Goal: Information Seeking & Learning: Learn about a topic

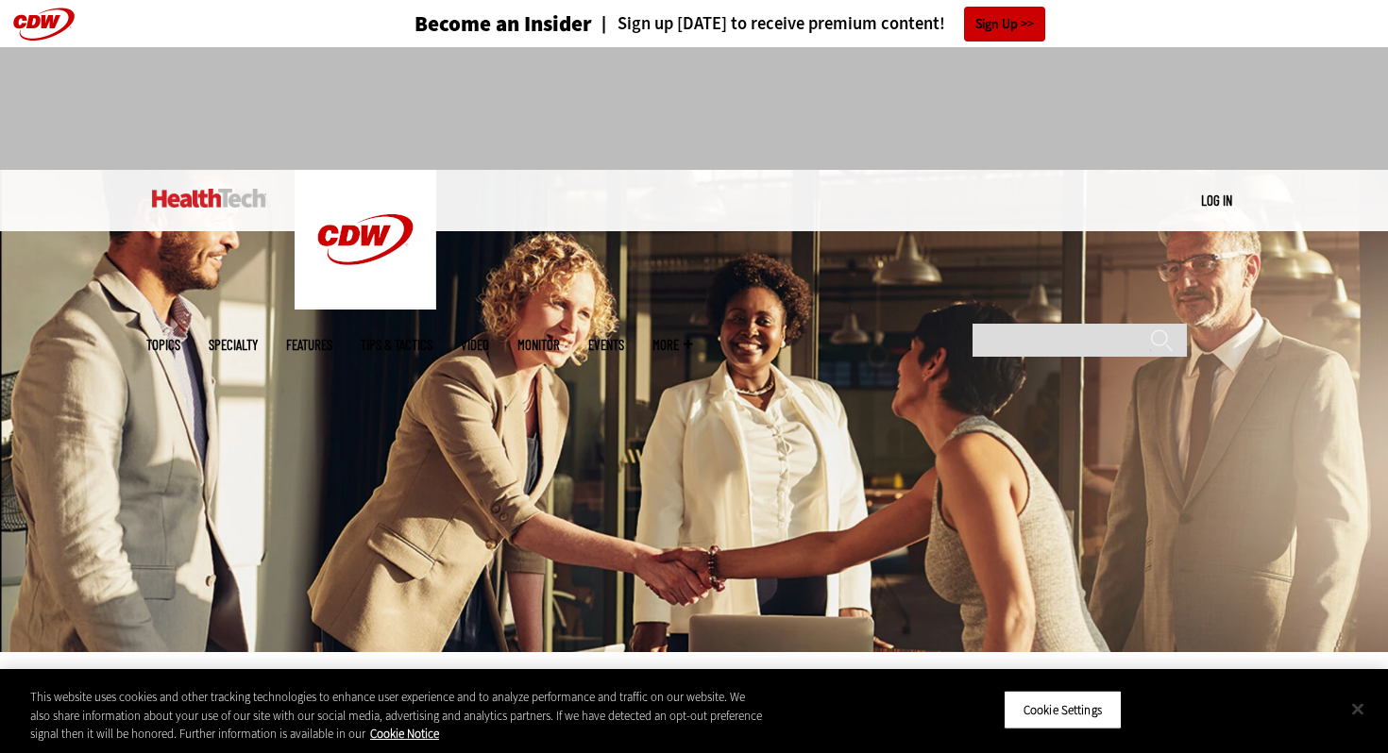
click at [1361, 711] on button "Close" at bounding box center [1358, 709] width 42 height 42
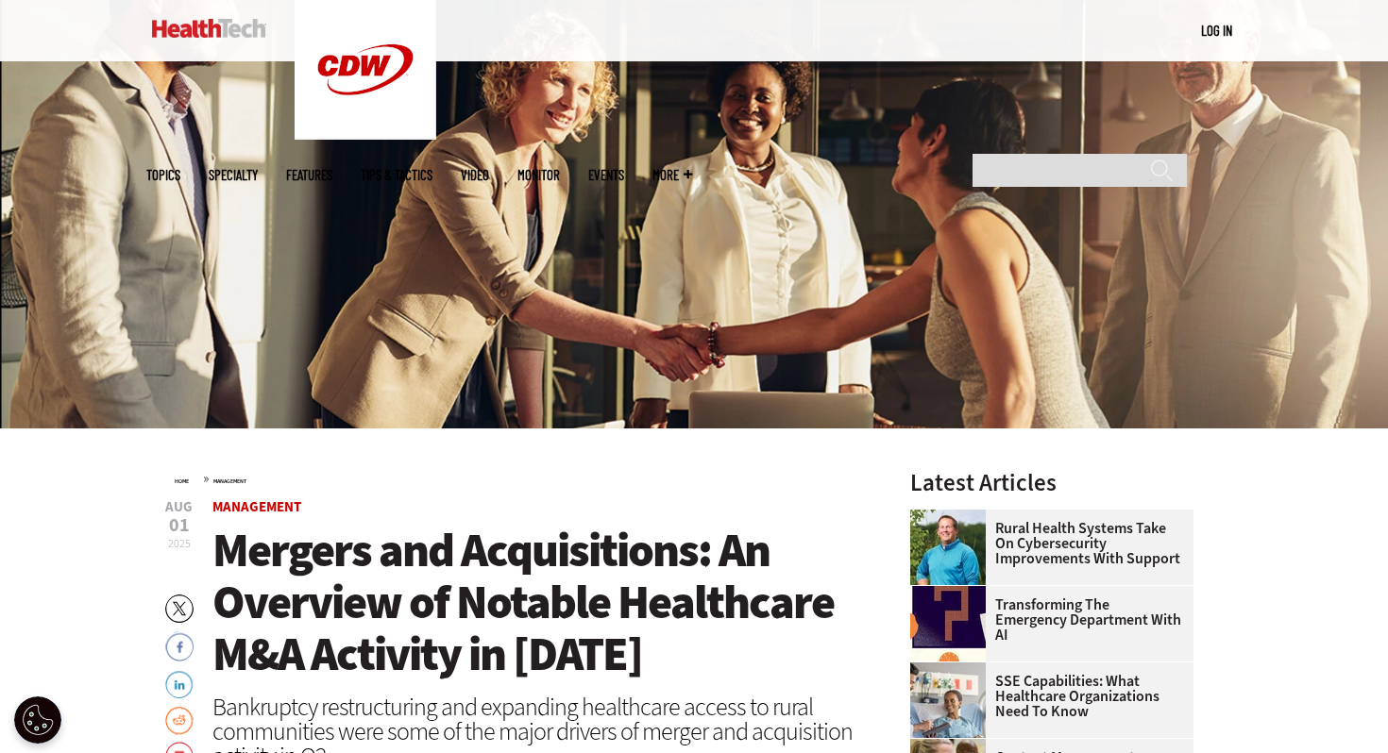
scroll to position [161, 0]
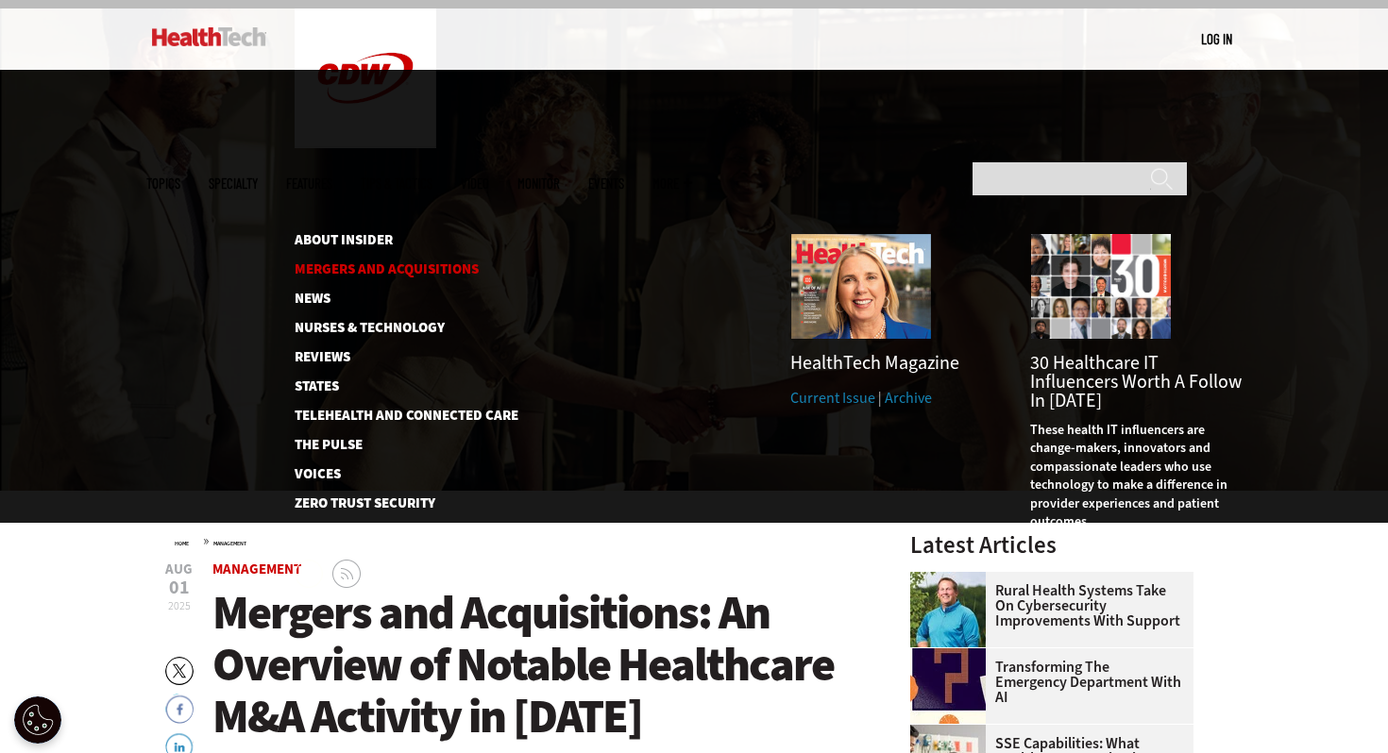
click at [430, 262] on link "Mergers and Acquisitions" at bounding box center [392, 269] width 194 height 14
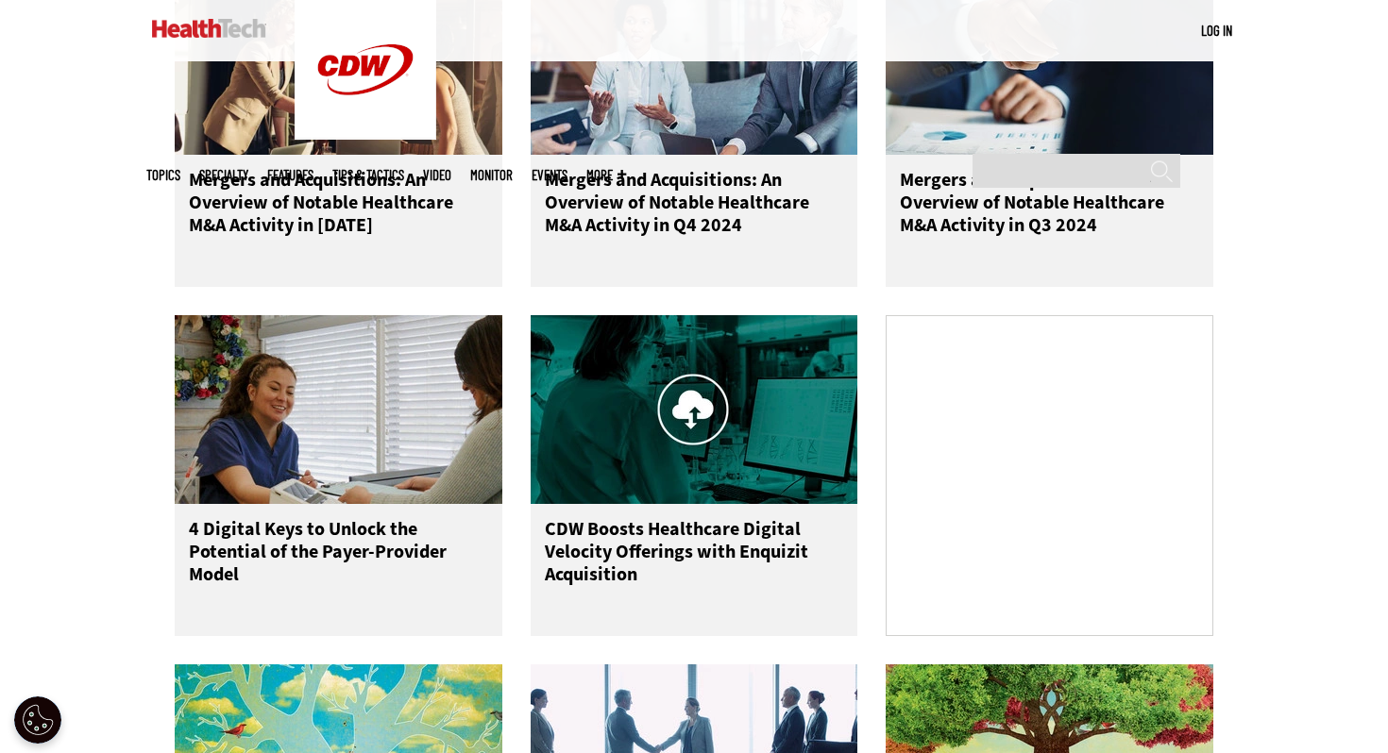
scroll to position [945, 0]
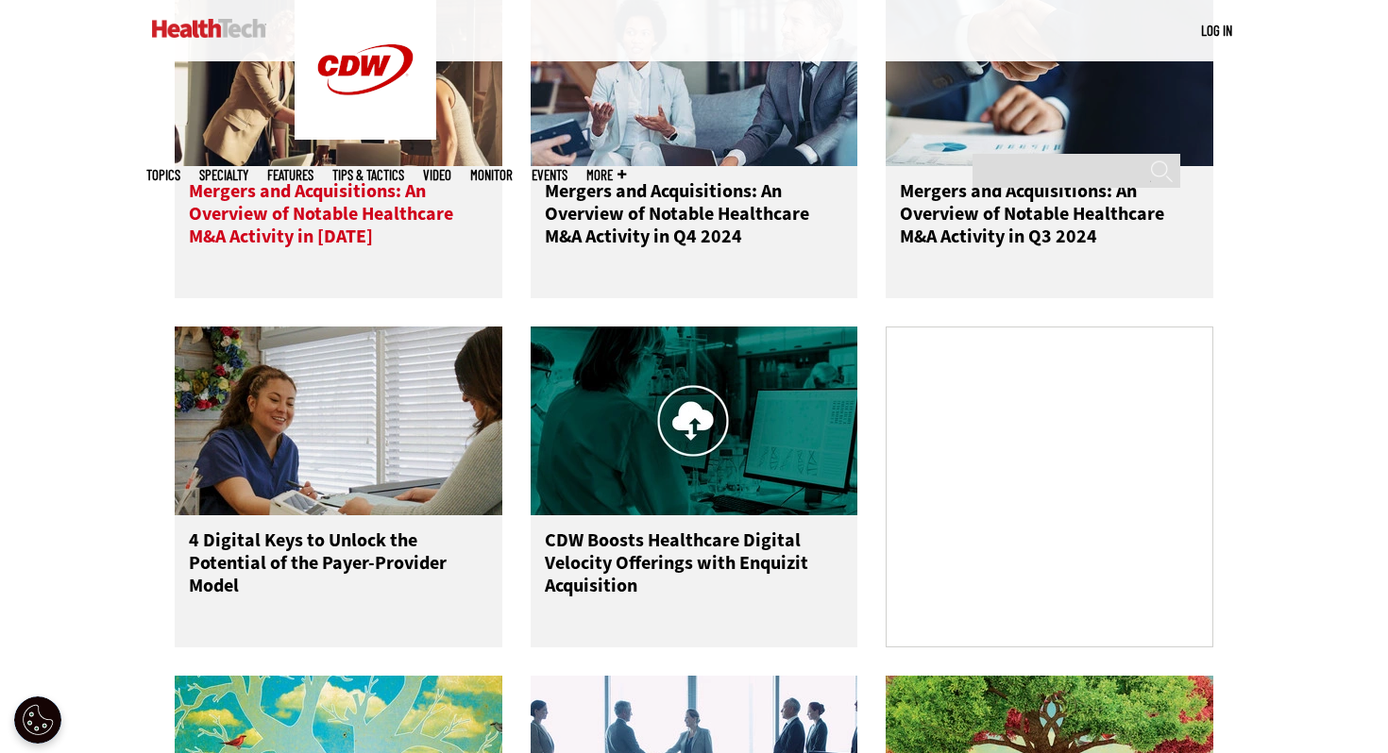
click at [364, 218] on h3 "Mergers and Acquisitions: An Overview of Notable Healthcare M&A Activity in [DA…" at bounding box center [338, 218] width 299 height 76
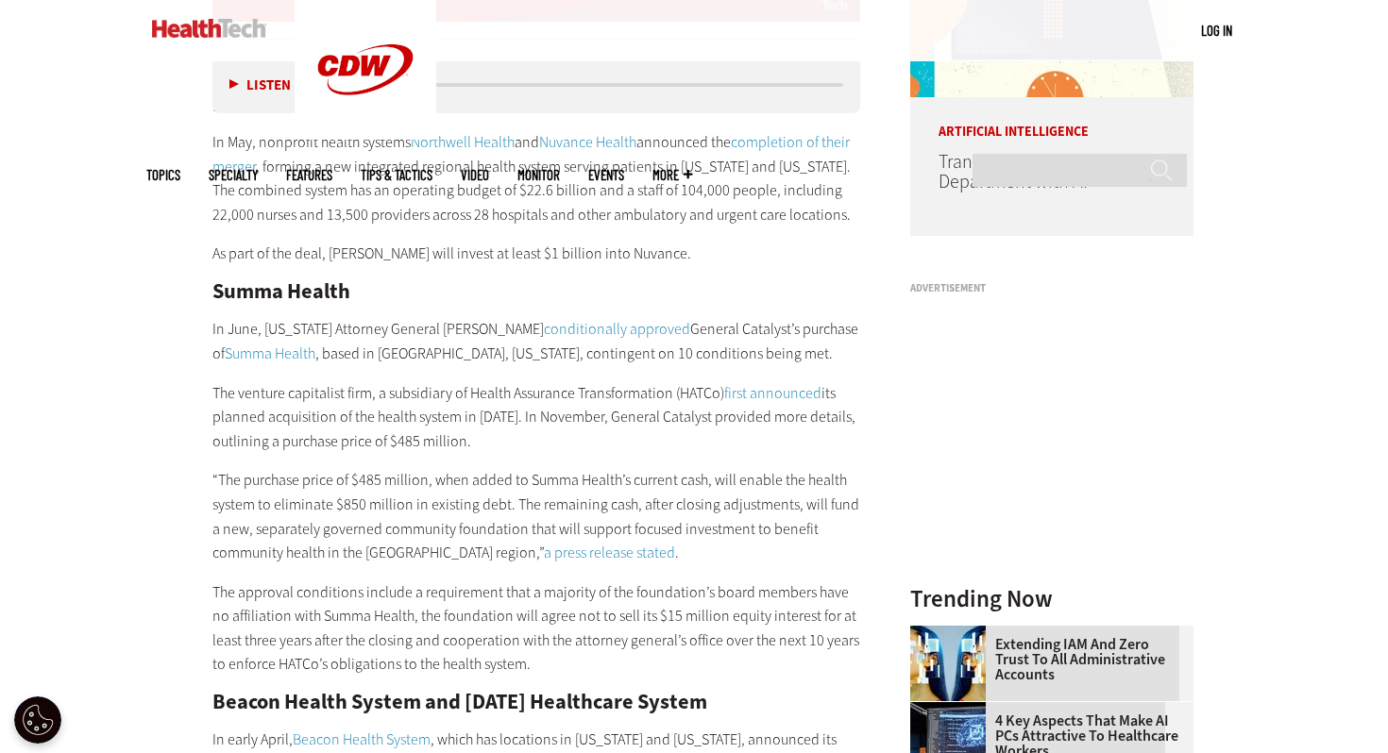
scroll to position [1726, 0]
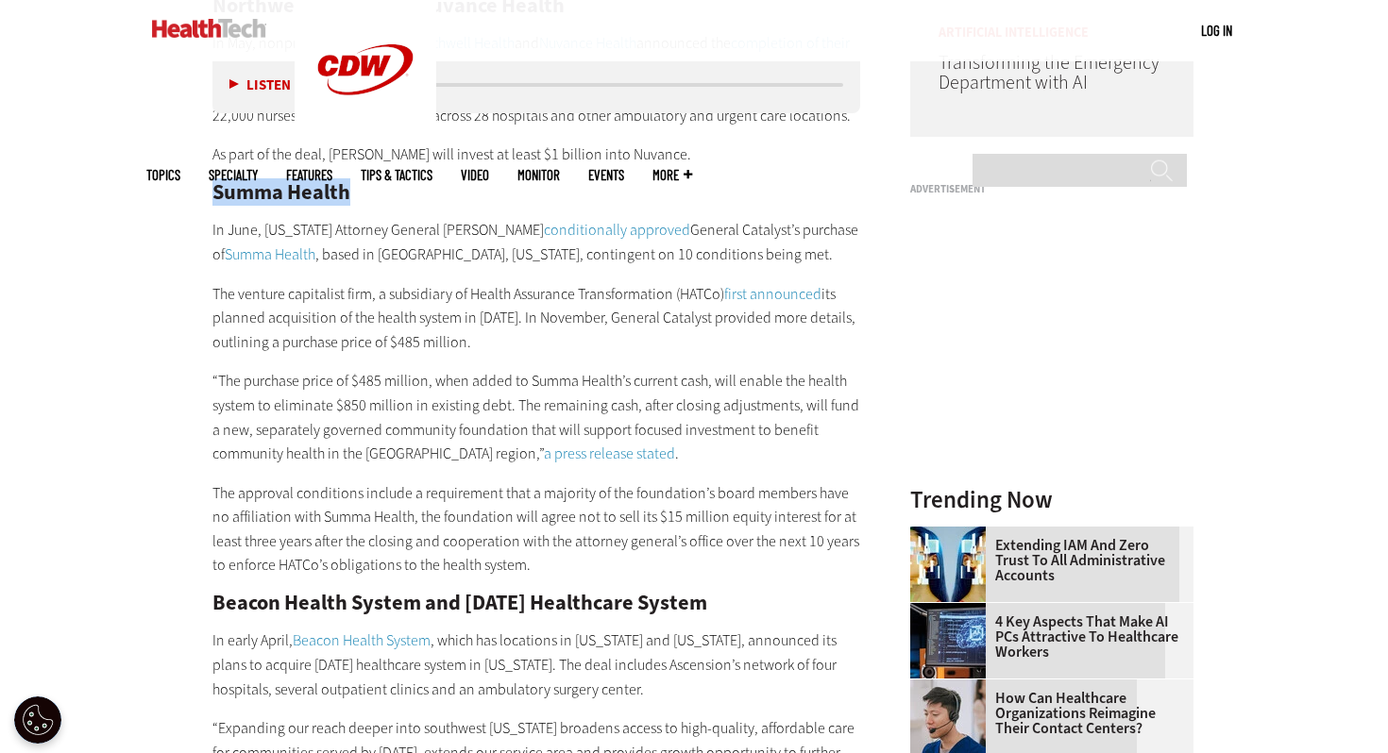
drag, startPoint x: 211, startPoint y: 174, endPoint x: 369, endPoint y: 176, distance: 157.7
click at [369, 182] on h2 "Summa Health" at bounding box center [536, 192] width 648 height 21
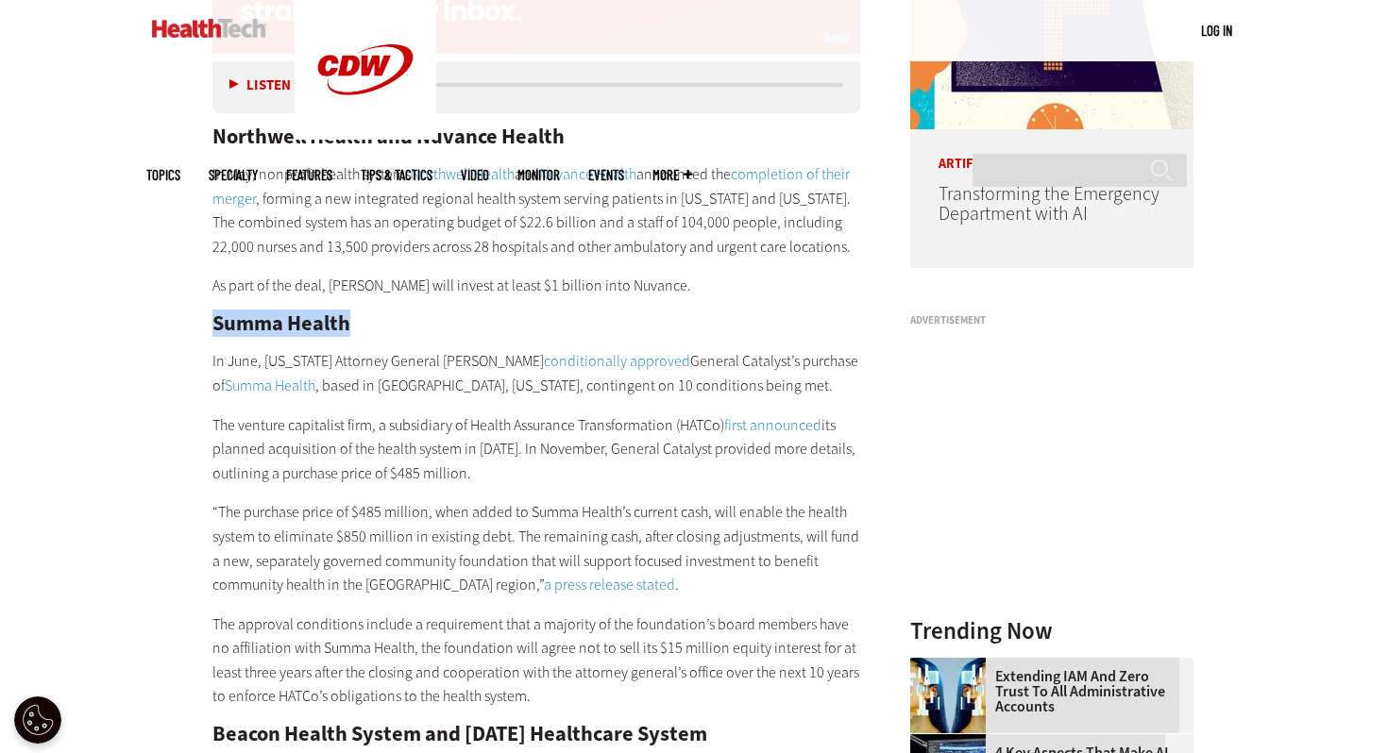
scroll to position [1589, 0]
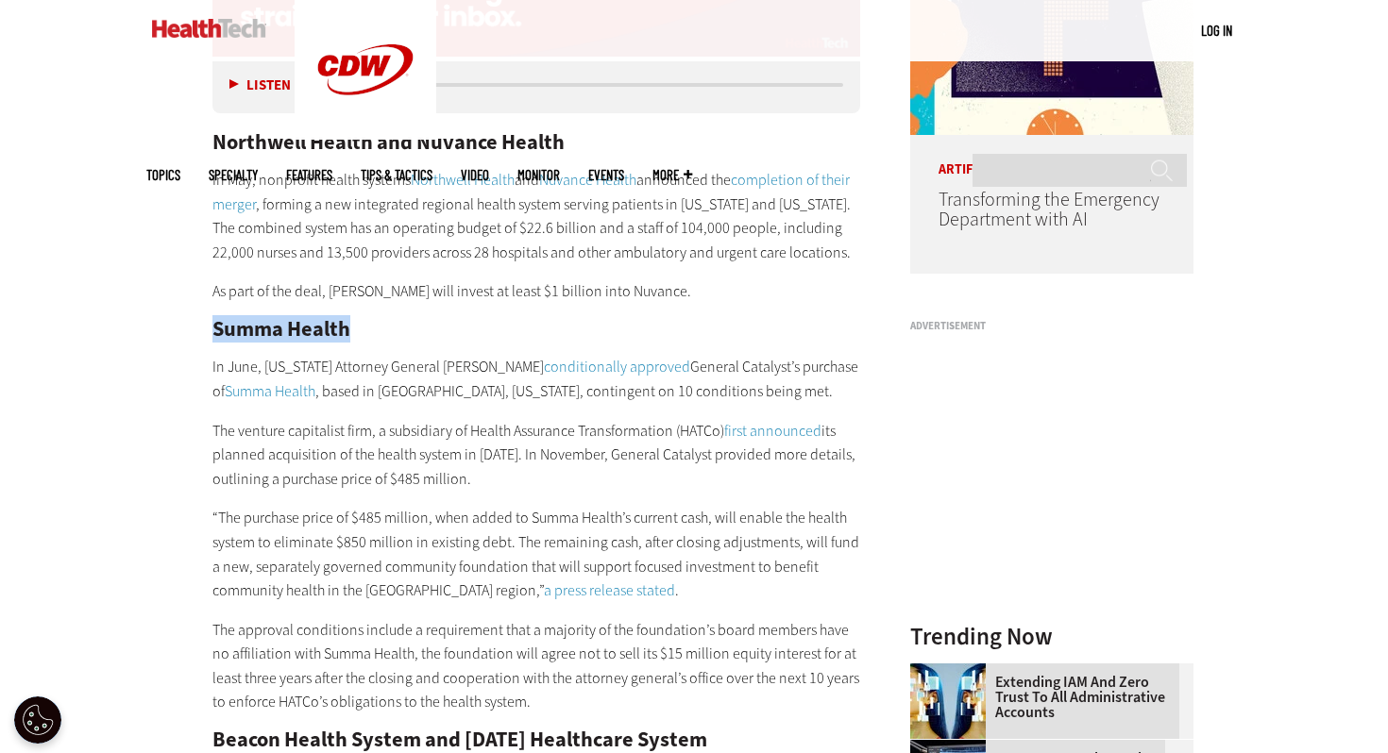
copy h2 "Summa Health"
